Goal: Find specific page/section: Find specific page/section

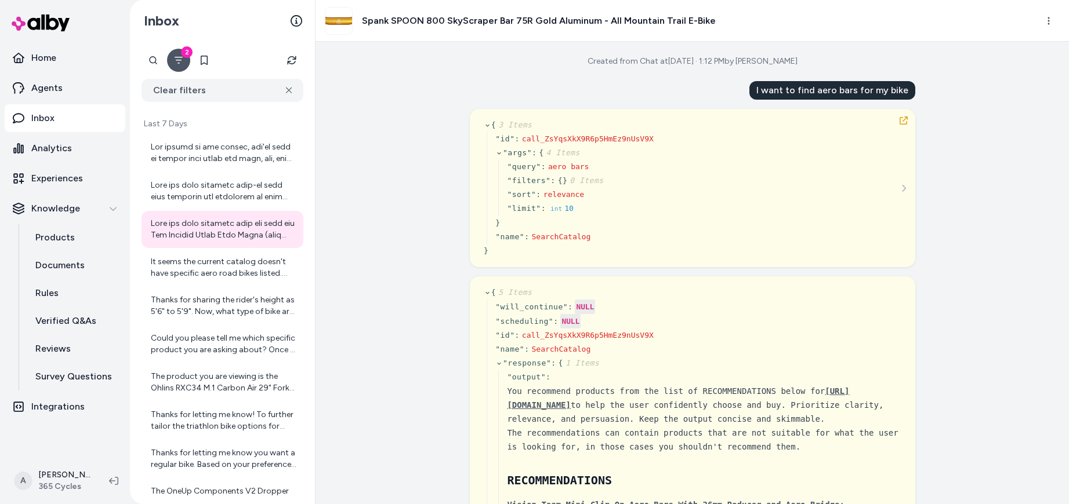
scroll to position [8513, 0]
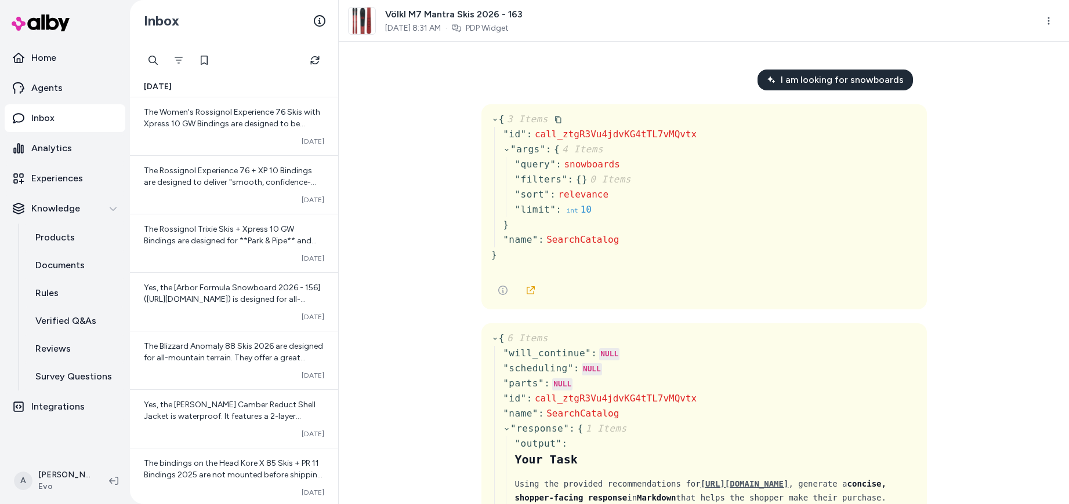
click at [491, 118] on icon at bounding box center [495, 120] width 8 height 8
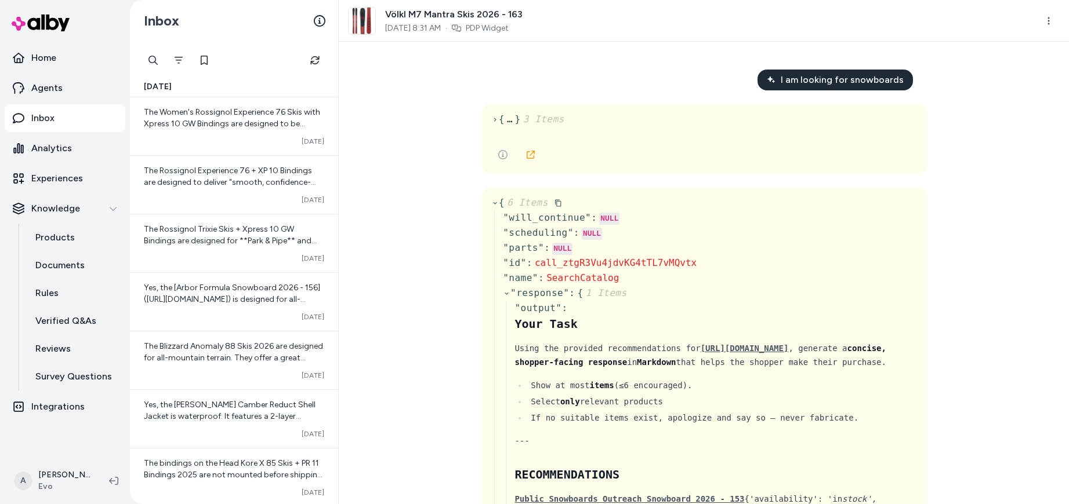
click at [493, 202] on icon at bounding box center [495, 203] width 8 height 8
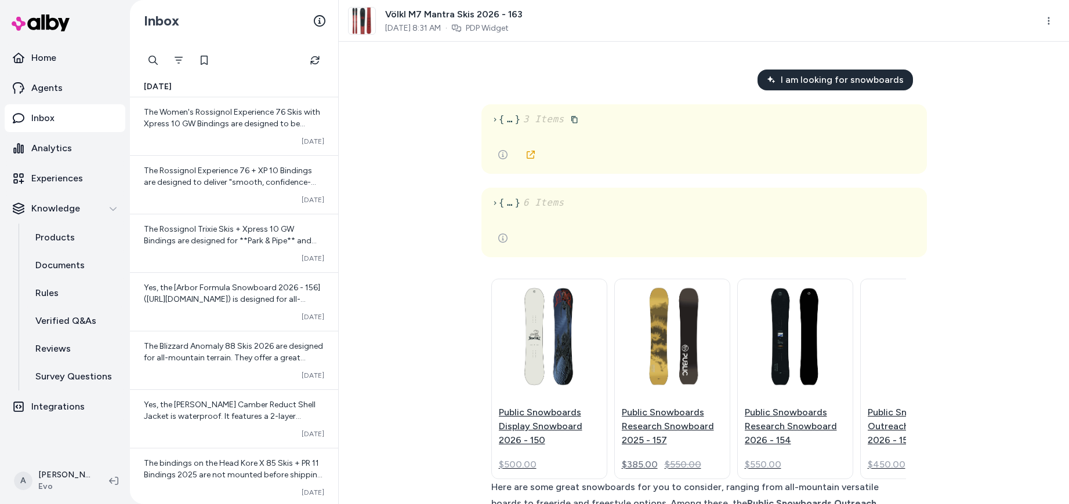
click at [491, 116] on span "{" at bounding box center [497, 119] width 13 height 14
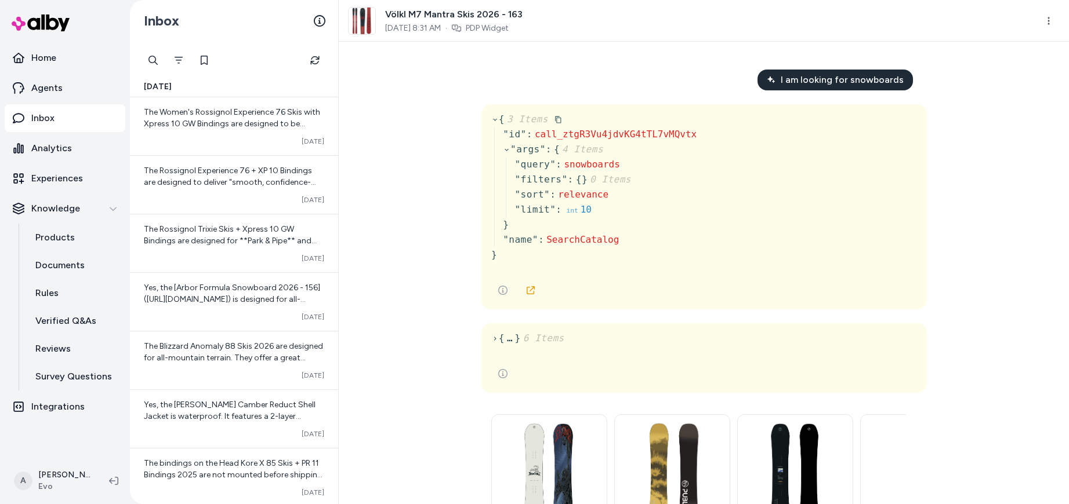
click at [491, 117] on icon at bounding box center [495, 120] width 8 height 8
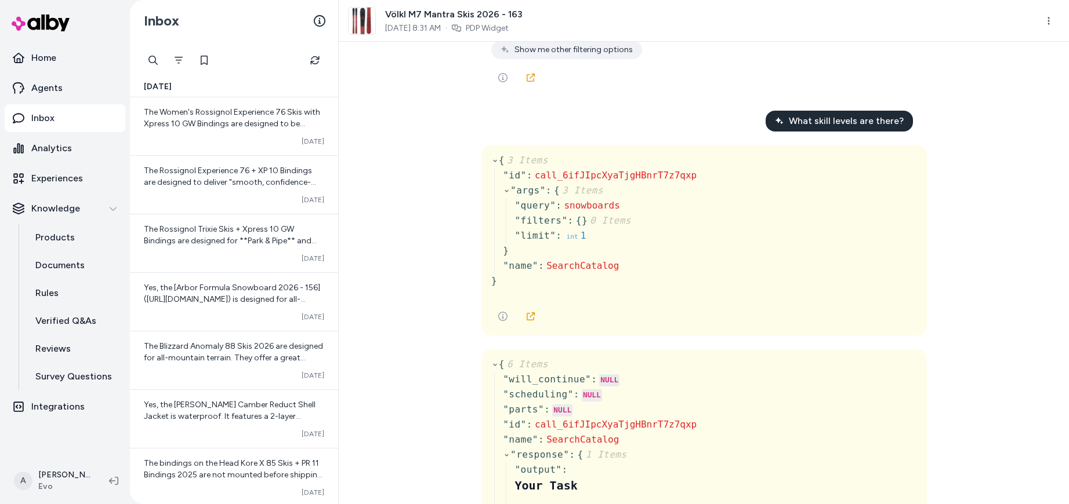
scroll to position [528, 0]
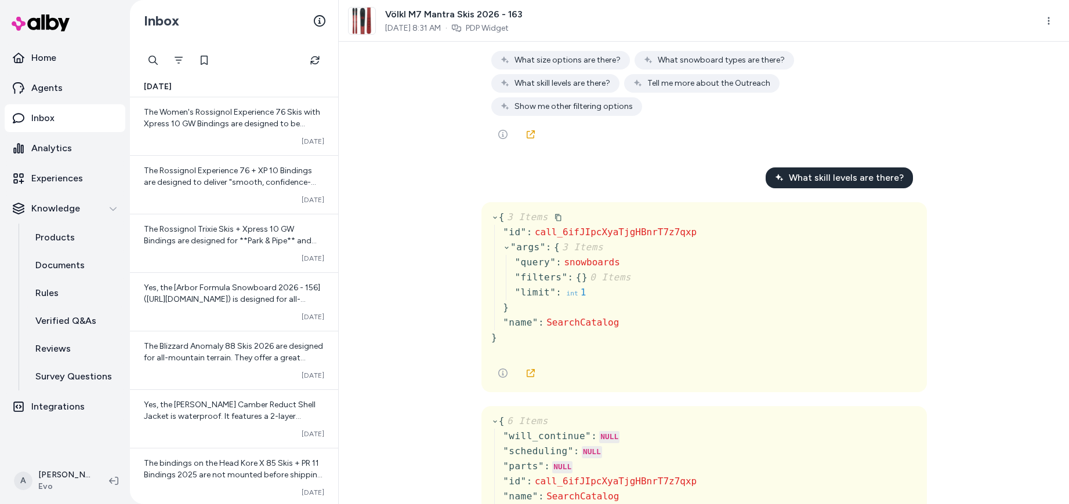
click at [492, 222] on icon at bounding box center [495, 218] width 8 height 8
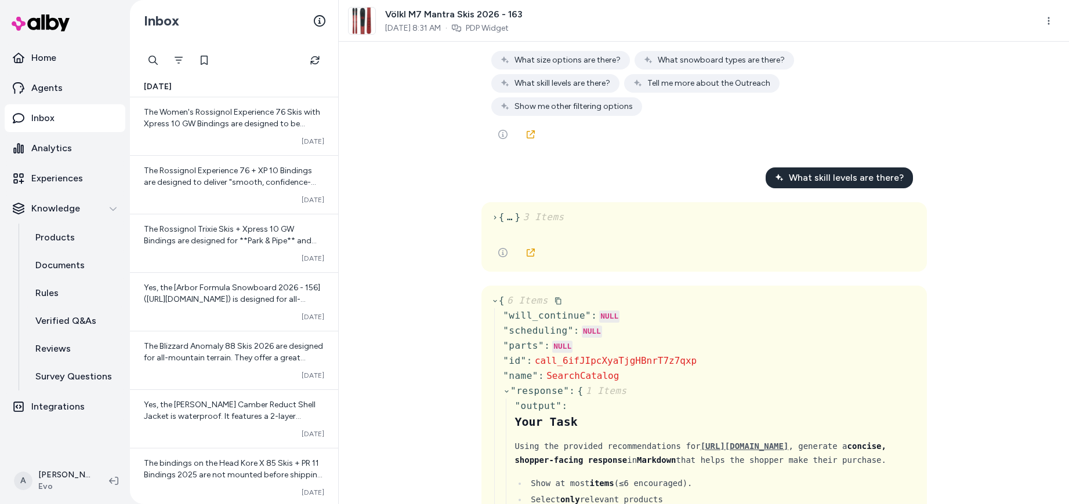
click at [491, 305] on icon at bounding box center [495, 301] width 8 height 8
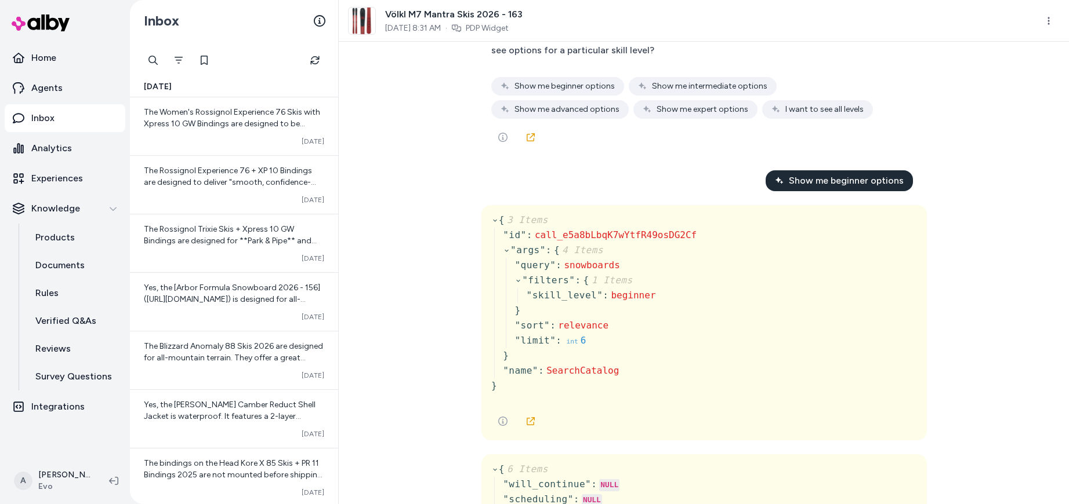
scroll to position [1021, 0]
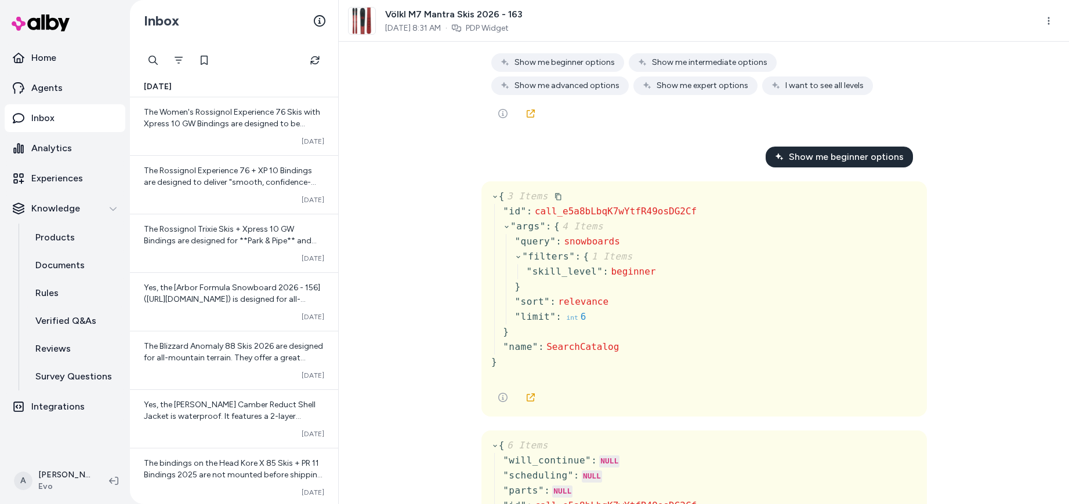
click at [491, 204] on span "{ 3 Items" at bounding box center [526, 197] width 71 height 14
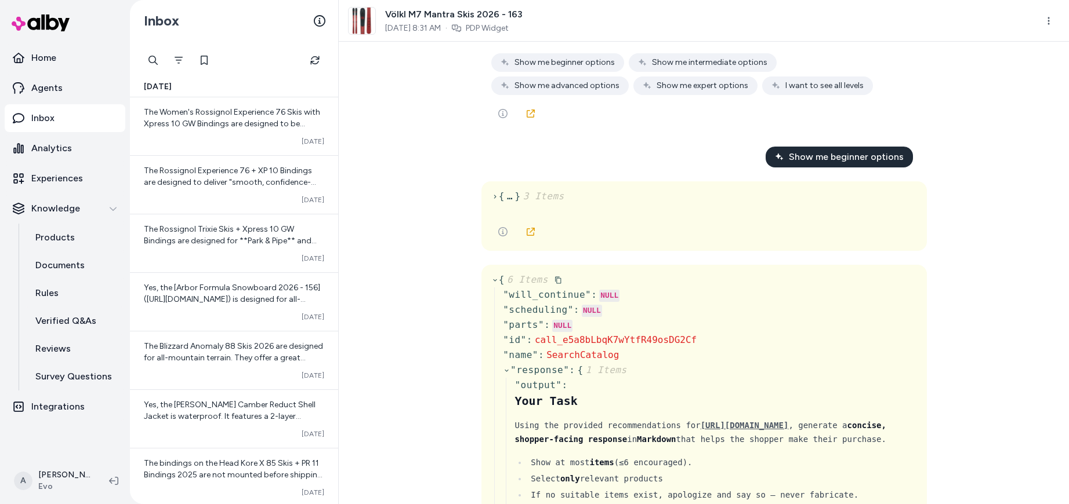
click at [491, 283] on icon at bounding box center [495, 281] width 8 height 8
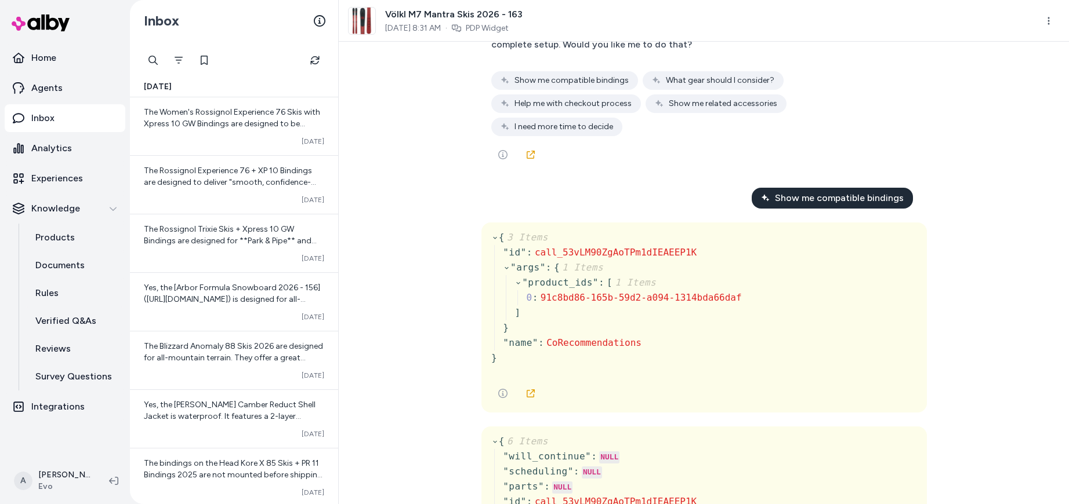
scroll to position [3123, 0]
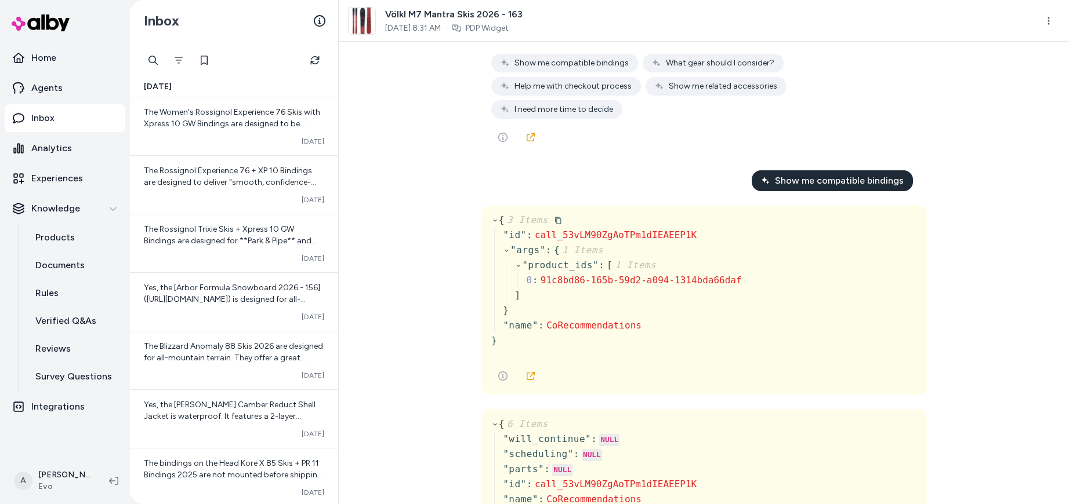
click at [491, 224] on icon at bounding box center [495, 221] width 8 height 8
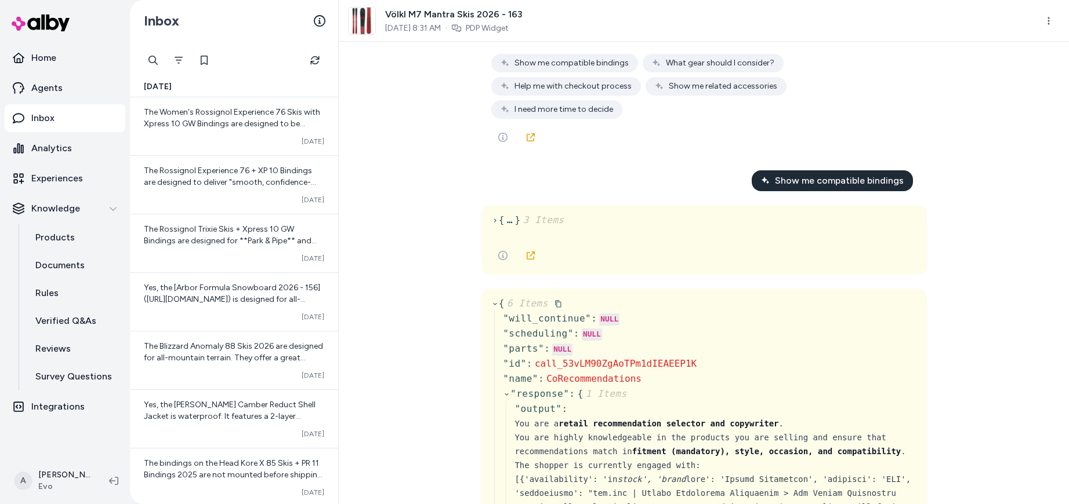
click at [491, 308] on icon at bounding box center [495, 304] width 8 height 8
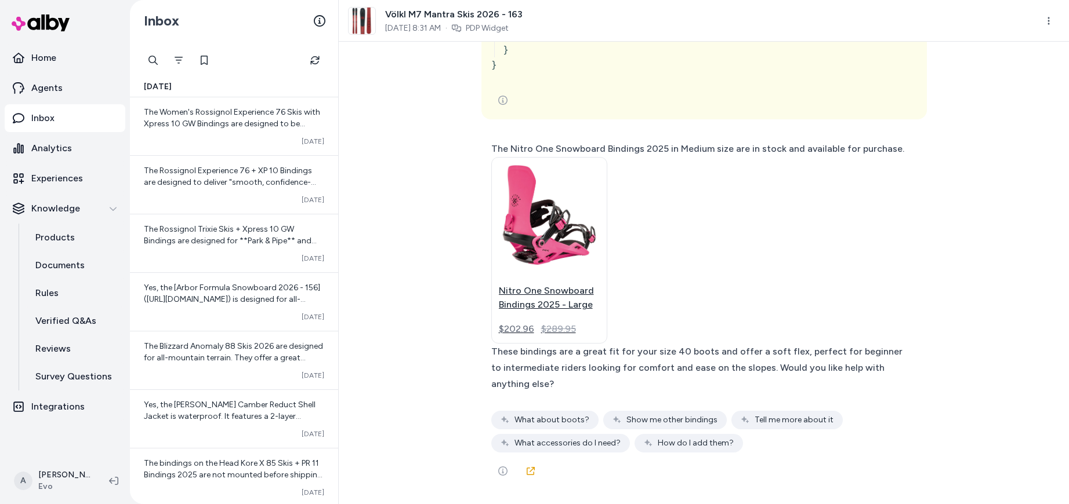
scroll to position [6842, 0]
